Goal: Transaction & Acquisition: Purchase product/service

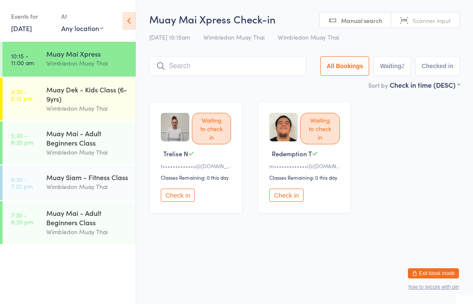
click at [208, 69] on input "search" at bounding box center [227, 66] width 157 height 20
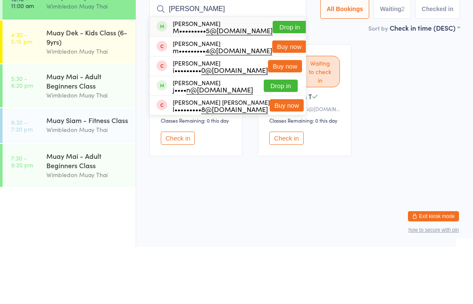
type input "[PERSON_NAME]"
click at [273, 78] on button "Drop in" at bounding box center [290, 84] width 34 height 12
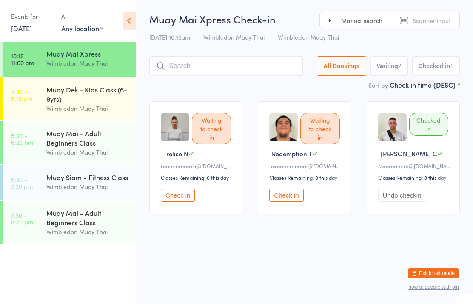
click at [190, 76] on input "search" at bounding box center [226, 66] width 154 height 20
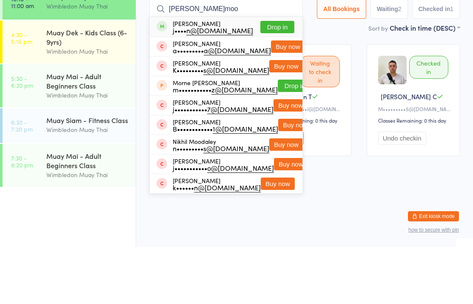
type input "[PERSON_NAME]moo"
click at [276, 78] on button "Drop in" at bounding box center [277, 84] width 34 height 12
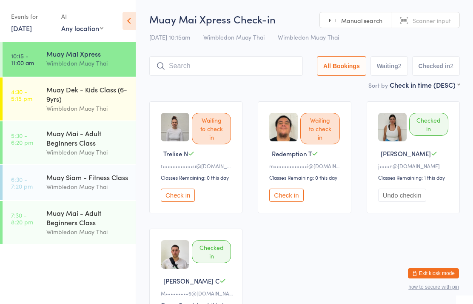
click at [237, 66] on input "search" at bounding box center [226, 66] width 154 height 20
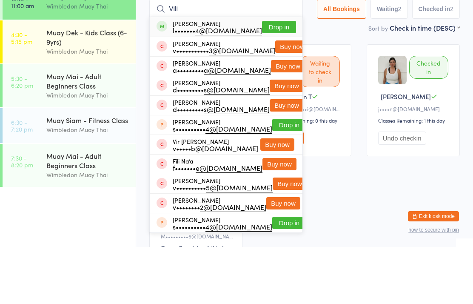
type input "Vili"
click at [211, 84] on div "l••••••• 4@[DOMAIN_NAME]" at bounding box center [217, 87] width 89 height 7
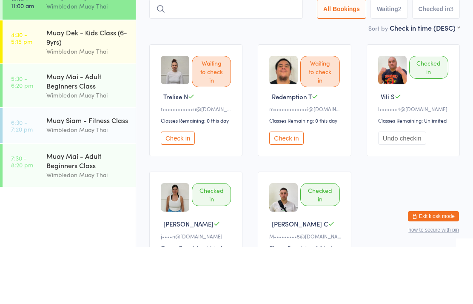
type input "a"
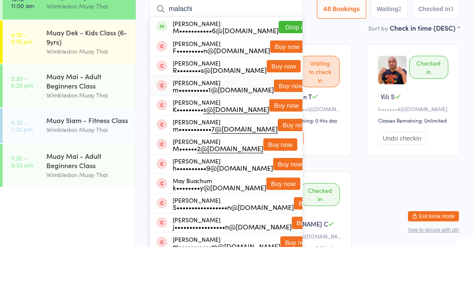
type input "malachi"
click at [201, 143] on div "m••••••••••1@[DOMAIN_NAME]" at bounding box center [223, 146] width 101 height 7
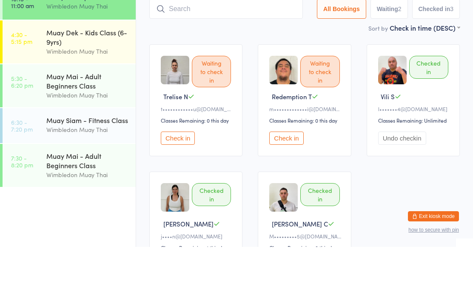
scroll to position [57, 0]
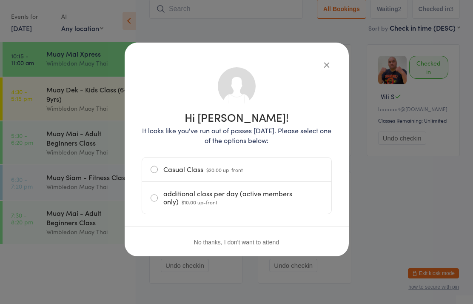
click at [323, 68] on icon "button" at bounding box center [326, 64] width 9 height 9
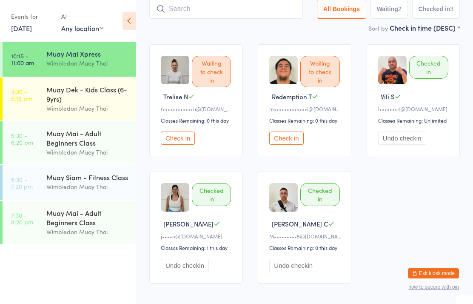
click at [188, 8] on input "search" at bounding box center [226, 9] width 154 height 20
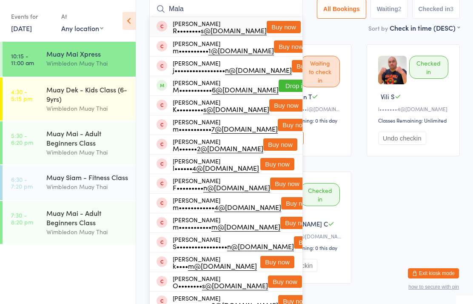
type input "Mala"
click at [279, 83] on button "Drop in" at bounding box center [296, 86] width 34 height 12
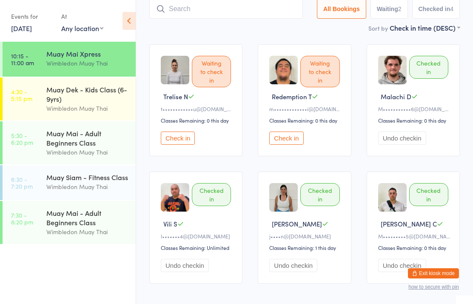
click at [249, 6] on input "search" at bounding box center [226, 9] width 154 height 20
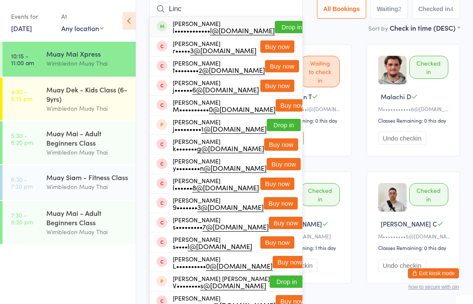
type input "Linc"
click at [289, 27] on button "Drop in" at bounding box center [292, 27] width 34 height 12
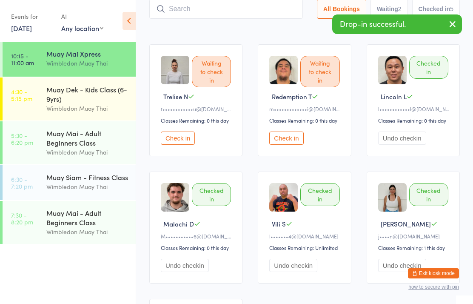
click at [189, 19] on input "search" at bounding box center [226, 9] width 154 height 20
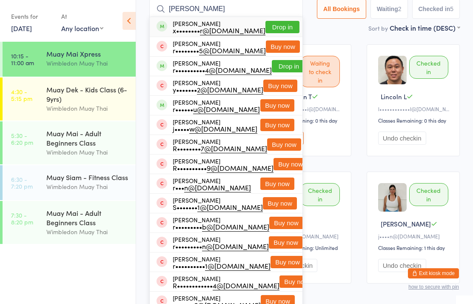
type input "[PERSON_NAME]"
click at [274, 29] on button "Drop in" at bounding box center [283, 27] width 34 height 12
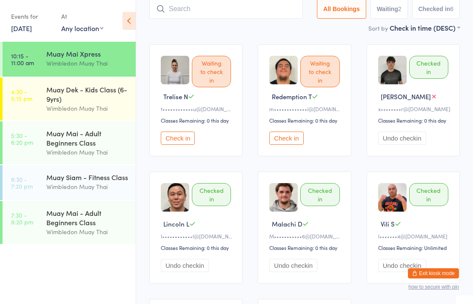
click at [267, 14] on input "search" at bounding box center [226, 9] width 154 height 20
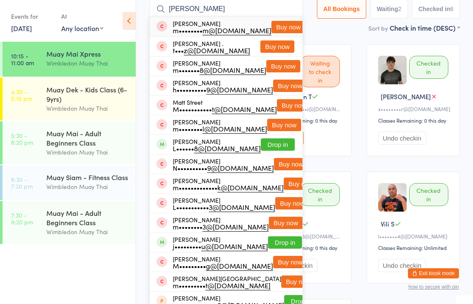
type input "[PERSON_NAME]"
click at [220, 32] on div "m•••••••• m@[DOMAIN_NAME]" at bounding box center [222, 30] width 99 height 7
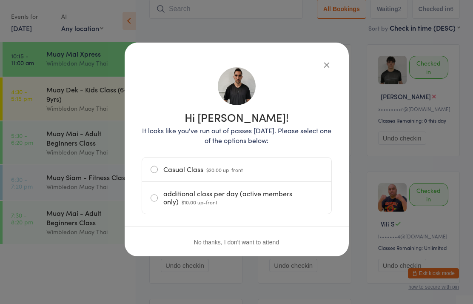
click at [237, 164] on label "Casual Class $20.00 up-front" at bounding box center [237, 169] width 172 height 24
click at [0, 0] on input "Casual Class $20.00 up-front" at bounding box center [0, 0] width 0 height 0
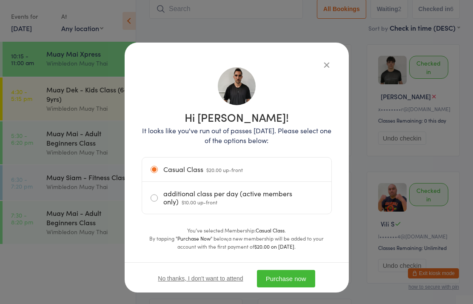
click at [296, 282] on button "Purchase now" at bounding box center [286, 278] width 58 height 17
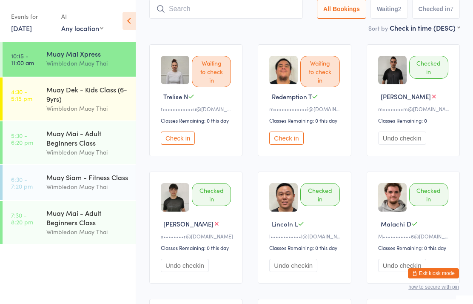
click at [182, 12] on input "search" at bounding box center [226, 9] width 154 height 20
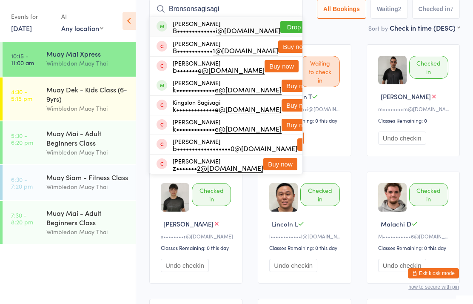
type input "Bronsonsagisagi"
click at [285, 23] on button "Drop in" at bounding box center [297, 27] width 34 height 12
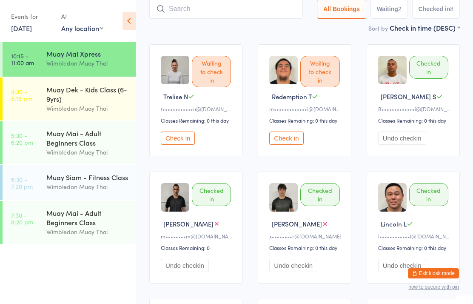
click at [225, 12] on input "search" at bounding box center [226, 9] width 154 height 20
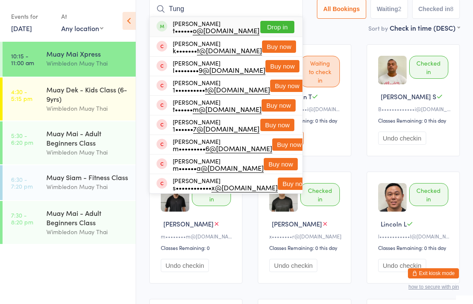
type input "Tung"
click at [273, 29] on button "Drop in" at bounding box center [277, 27] width 34 height 12
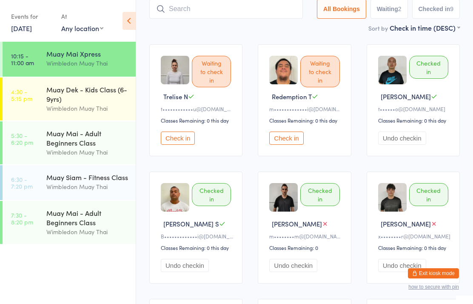
click at [185, 140] on button "Check in" at bounding box center [178, 138] width 34 height 13
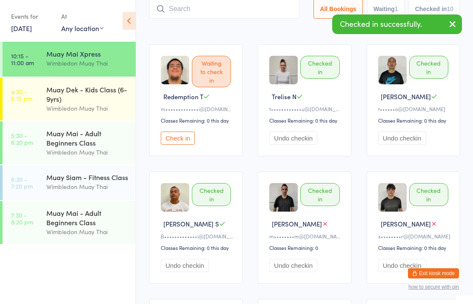
click at [191, 140] on button "Check in" at bounding box center [178, 138] width 34 height 13
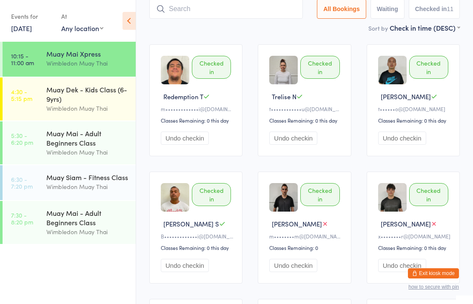
click at [248, 18] on input "search" at bounding box center [226, 9] width 154 height 20
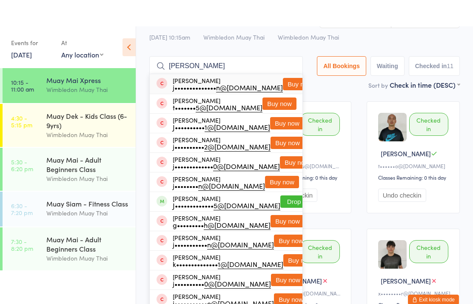
scroll to position [28, 0]
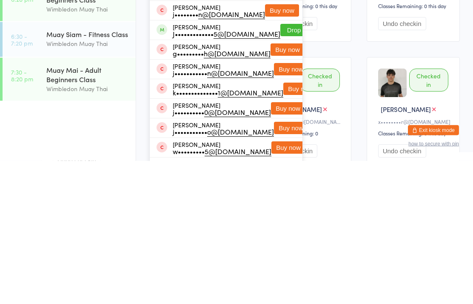
type input "[PERSON_NAME]"
click at [280, 167] on button "Drop in" at bounding box center [297, 173] width 34 height 12
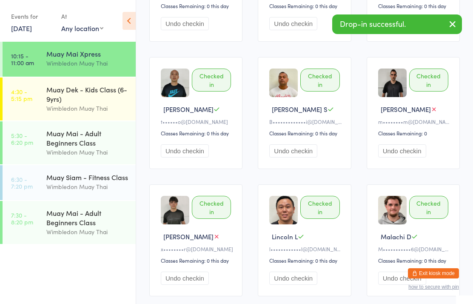
scroll to position [0, 0]
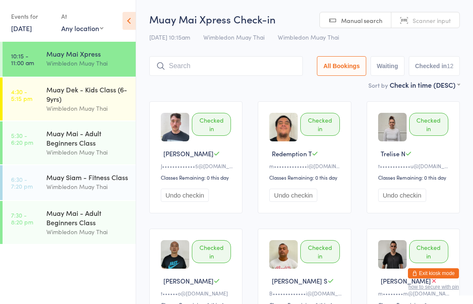
click at [247, 63] on input "search" at bounding box center [226, 66] width 154 height 20
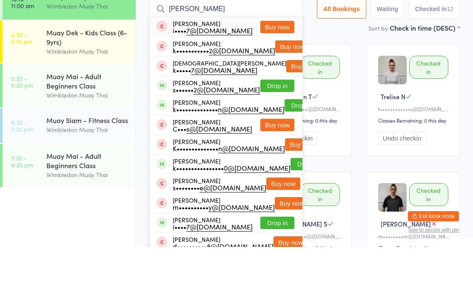
type input "[PERSON_NAME]"
click at [282, 137] on button "Drop in" at bounding box center [277, 143] width 34 height 12
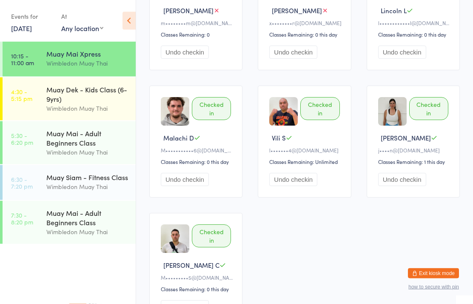
scroll to position [398, 0]
click at [44, 95] on link "4:30 - 5:15 pm Muay Dek - Kids Class (6-9yrs) Wimbledon Muay Thai" at bounding box center [69, 98] width 133 height 43
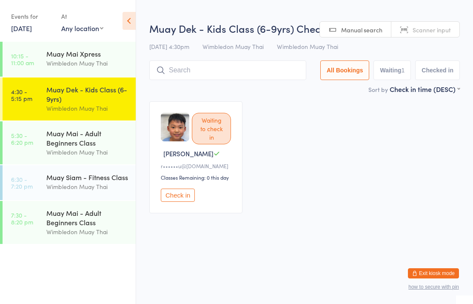
click at [57, 58] on div "Muay Mai Xpress" at bounding box center [87, 53] width 82 height 9
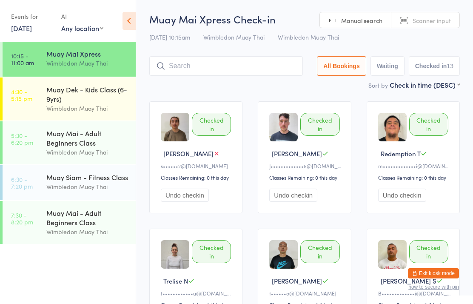
click at [43, 102] on link "4:30 - 5:15 pm Muay Dek - Kids Class (6-9yrs) Wimbledon Muay Thai" at bounding box center [69, 98] width 133 height 43
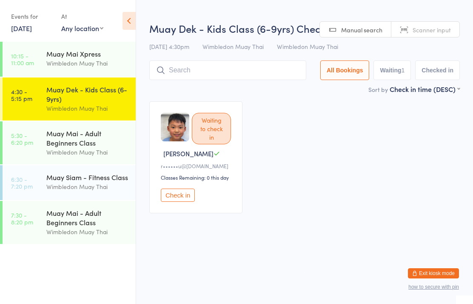
click at [40, 126] on link "5:30 - 6:20 pm Muay Mai - Adult Beginners Class Wimbledon Muay Thai" at bounding box center [69, 142] width 133 height 43
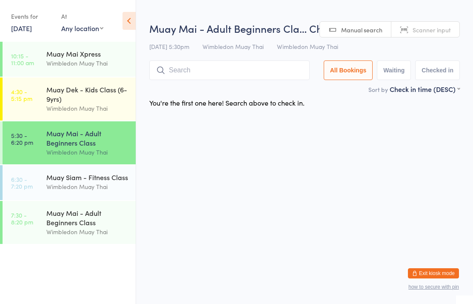
click at [23, 177] on link "6:30 - 7:20 pm Muay Siam - Fitness Class Wimbledon Muay Thai" at bounding box center [69, 182] width 133 height 35
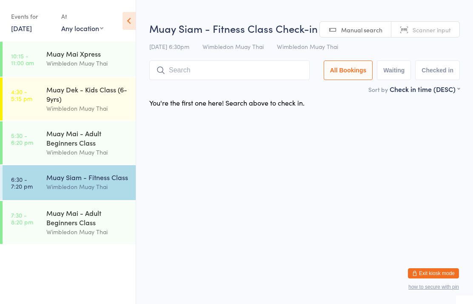
click at [30, 230] on link "7:30 - 8:20 pm Muay Mai - Adult Beginners Class Wimbledon Muay Thai" at bounding box center [69, 222] width 133 height 43
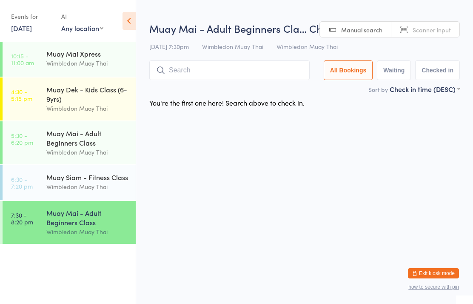
click at [31, 60] on time "10:15 - 11:00 am" at bounding box center [22, 59] width 23 height 14
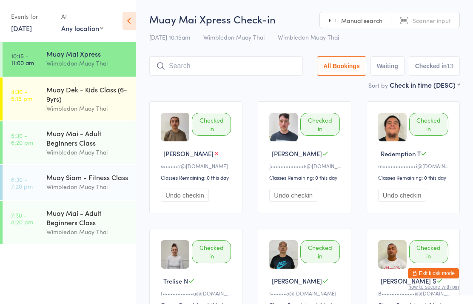
click at [31, 61] on time "10:15 - 11:00 am" at bounding box center [22, 59] width 23 height 14
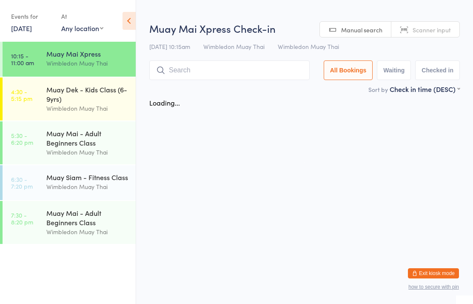
click at [42, 98] on link "4:30 - 5:15 pm Muay Dek - Kids Class (6-9yrs) Wimbledon Muay Thai" at bounding box center [69, 98] width 133 height 43
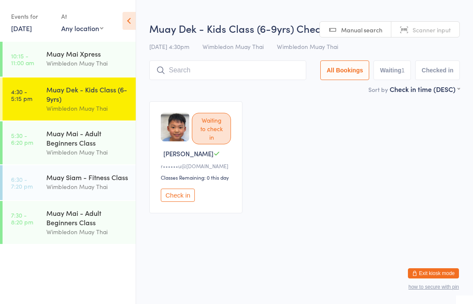
click at [44, 65] on link "10:15 - 11:00 am Muay Mai Xpress Wimbledon Muay Thai" at bounding box center [69, 59] width 133 height 35
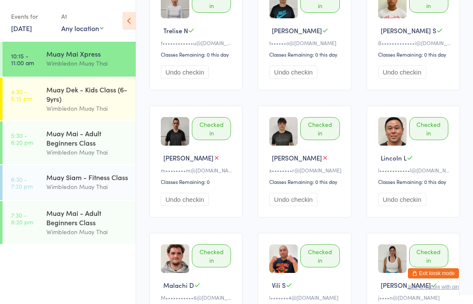
scroll to position [266, 0]
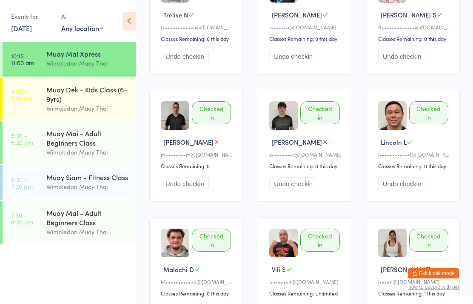
click at [27, 84] on link "4:30 - 5:15 pm Muay Dek - Kids Class (6-9yrs) Wimbledon Muay Thai" at bounding box center [69, 98] width 133 height 43
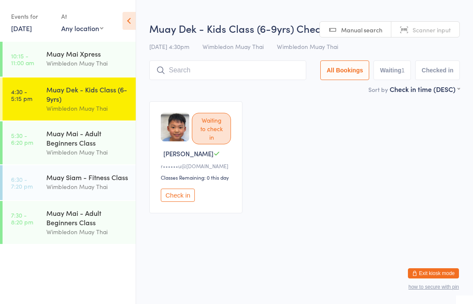
click at [42, 134] on link "5:30 - 6:20 pm Muay Mai - Adult Beginners Class Wimbledon Muay Thai" at bounding box center [69, 142] width 133 height 43
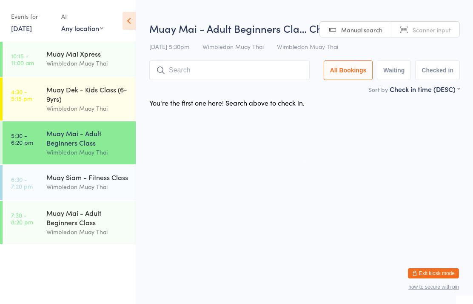
click at [32, 174] on link "6:30 - 7:20 pm Muay Siam - Fitness Class Wimbledon Muay Thai" at bounding box center [69, 182] width 133 height 35
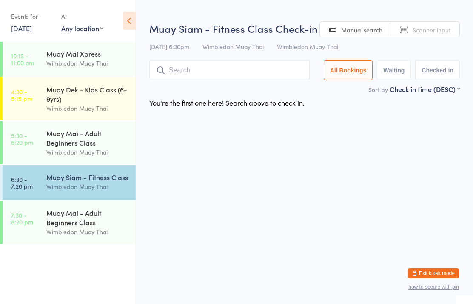
click at [30, 225] on time "7:30 - 8:20 pm" at bounding box center [22, 219] width 22 height 14
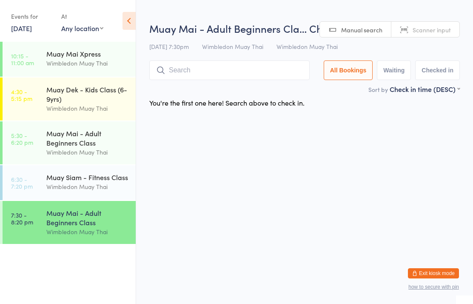
click at [16, 53] on time "10:15 - 11:00 am" at bounding box center [22, 59] width 23 height 14
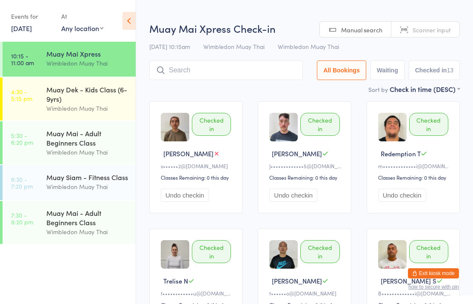
click at [32, 84] on link "4:30 - 5:15 pm Muay Dek - Kids Class (6-9yrs) Wimbledon Muay Thai" at bounding box center [69, 98] width 133 height 43
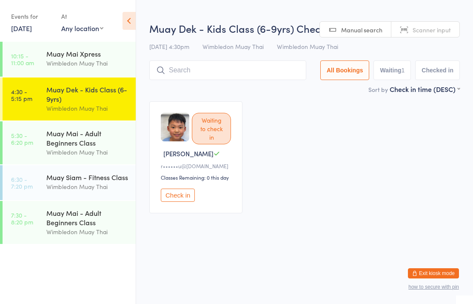
click at [31, 131] on link "5:30 - 6:20 pm Muay Mai - Adult Beginners Class Wimbledon Muay Thai" at bounding box center [69, 142] width 133 height 43
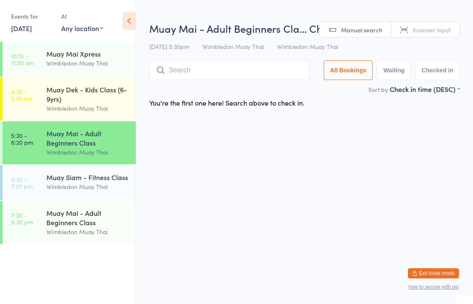
click at [34, 172] on link "6:30 - 7:20 pm Muay Siam - Fitness Class Wimbledon Muay Thai" at bounding box center [69, 182] width 133 height 35
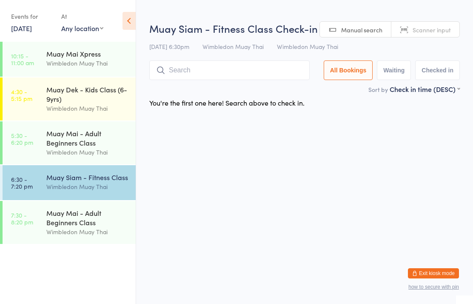
click at [32, 213] on link "7:30 - 8:20 pm Muay Mai - Adult Beginners Class Wimbledon Muay Thai" at bounding box center [69, 222] width 133 height 43
